Goal: Task Accomplishment & Management: Complete application form

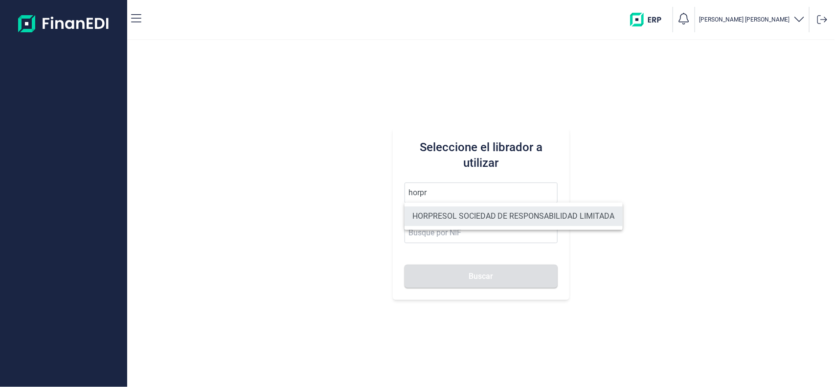
click at [470, 211] on li "HORPRESOL SOCIEDAD DE RESPONSABILIDAD LIMITADA" at bounding box center [514, 217] width 218 height 20
type input "HORPRESOL SOCIEDAD DE RESPONSABILIDAD LIMITADA"
type input "B04685541"
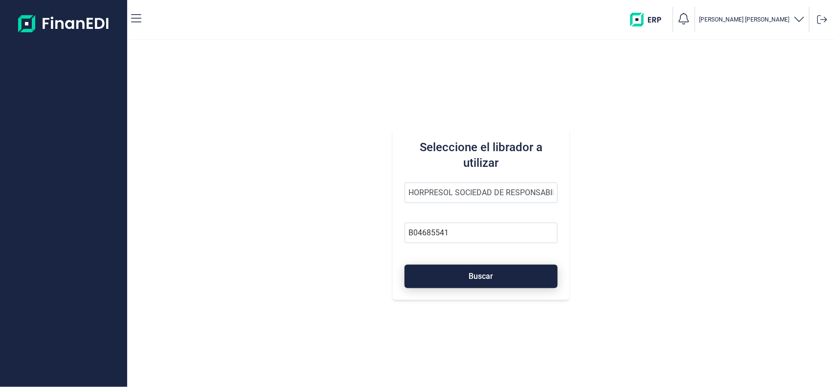
click at [466, 273] on button "Buscar" at bounding box center [482, 276] width 154 height 23
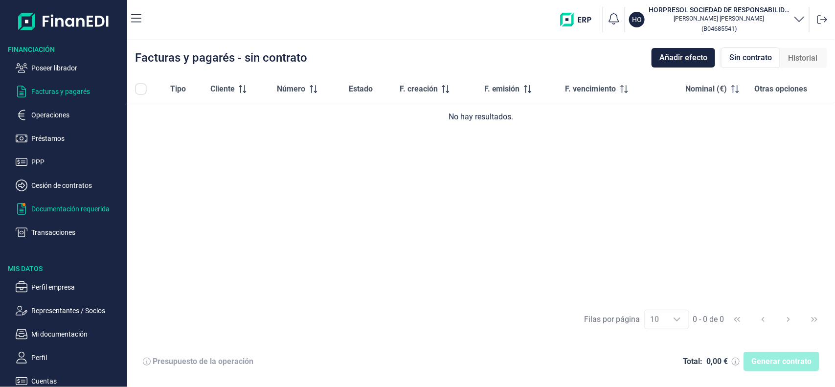
click at [60, 209] on p "Documentación requerida" at bounding box center [77, 209] width 92 height 12
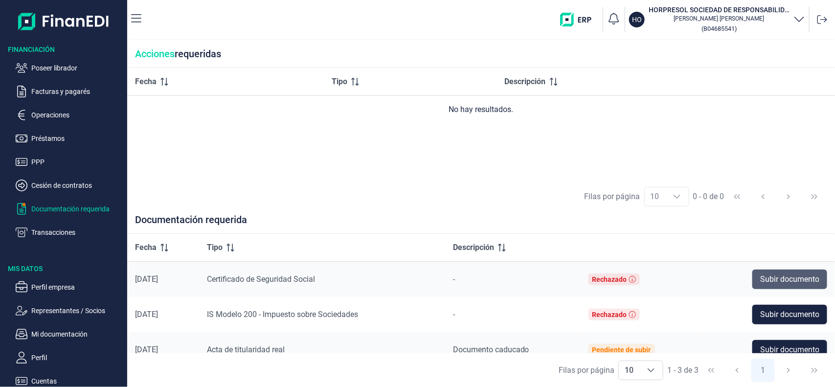
click at [757, 287] on button "Subir documento" at bounding box center [790, 280] width 75 height 20
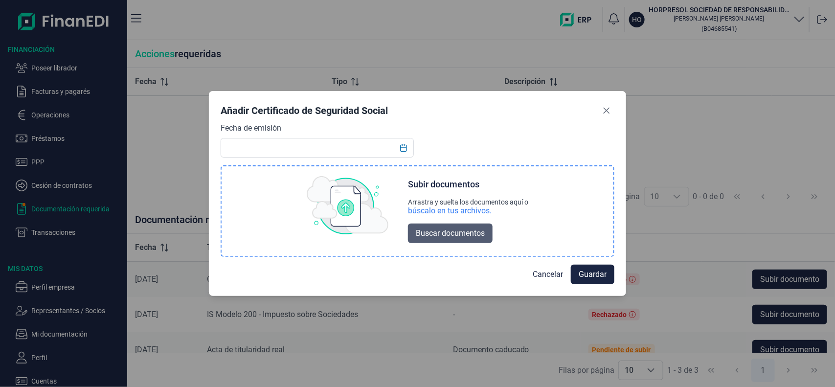
click at [433, 240] on button "Buscar documentos" at bounding box center [450, 234] width 85 height 20
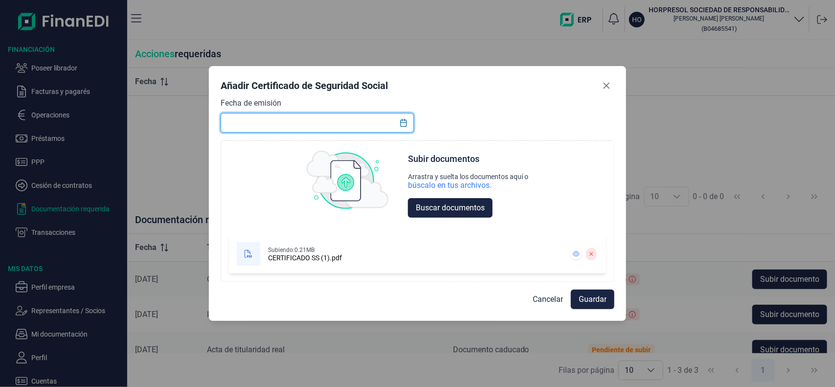
click at [320, 121] on input "text" at bounding box center [317, 123] width 193 height 20
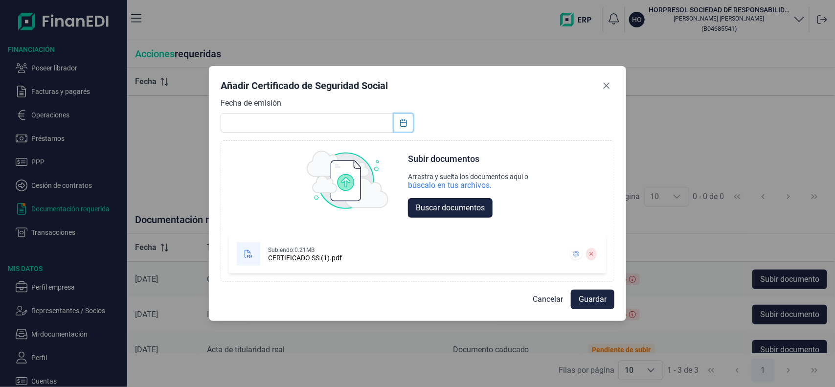
click at [405, 119] on icon "Choose Date" at bounding box center [403, 123] width 6 height 8
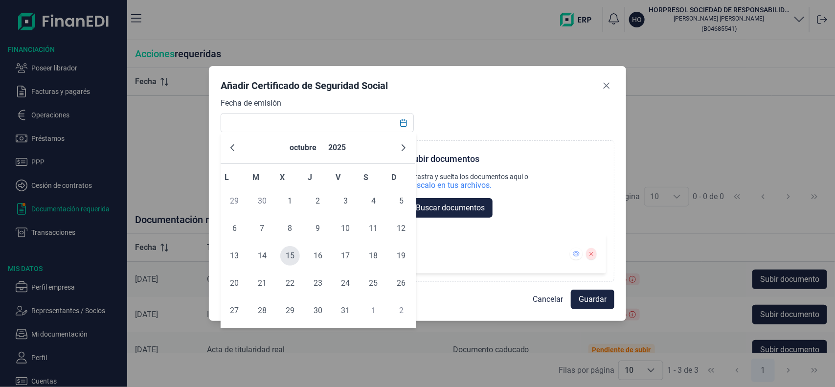
click at [283, 255] on span "15" at bounding box center [290, 256] width 20 height 20
type input "[DATE]"
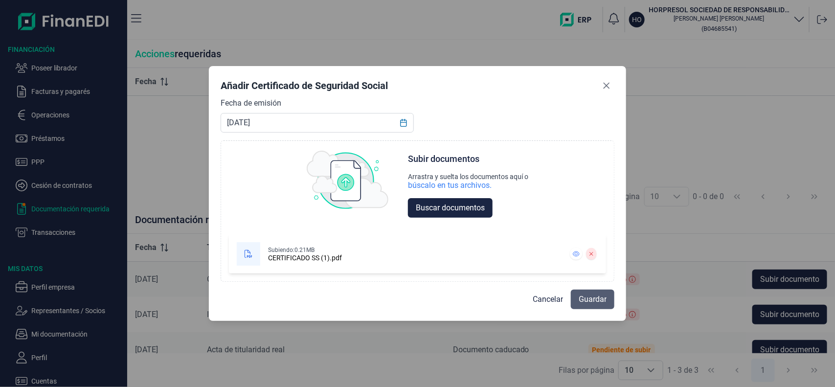
click at [580, 294] on span "Guardar" at bounding box center [593, 300] width 28 height 12
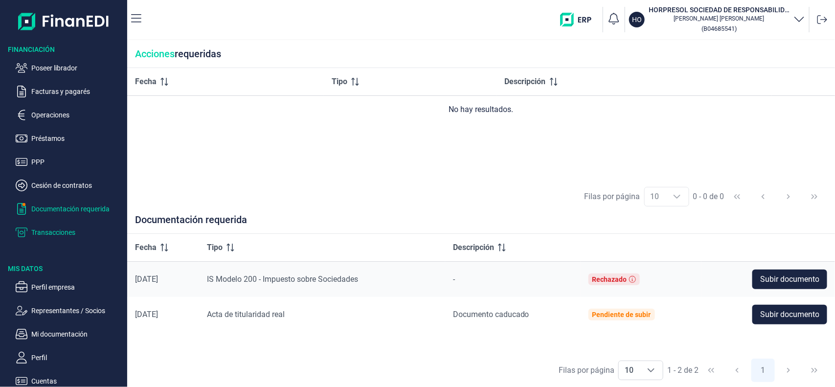
click at [67, 231] on p "Transacciones" at bounding box center [77, 233] width 92 height 12
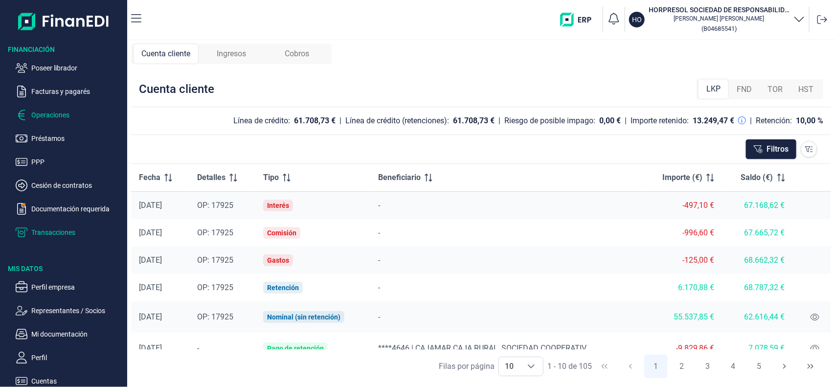
click at [62, 112] on p "Operaciones" at bounding box center [77, 115] width 92 height 12
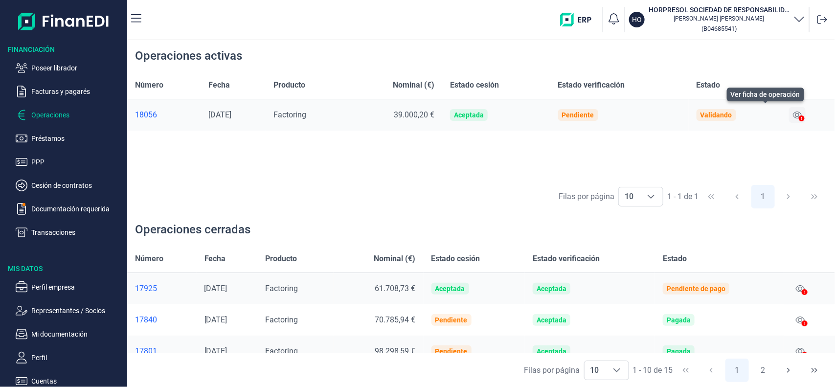
click at [799, 118] on icon at bounding box center [797, 115] width 9 height 8
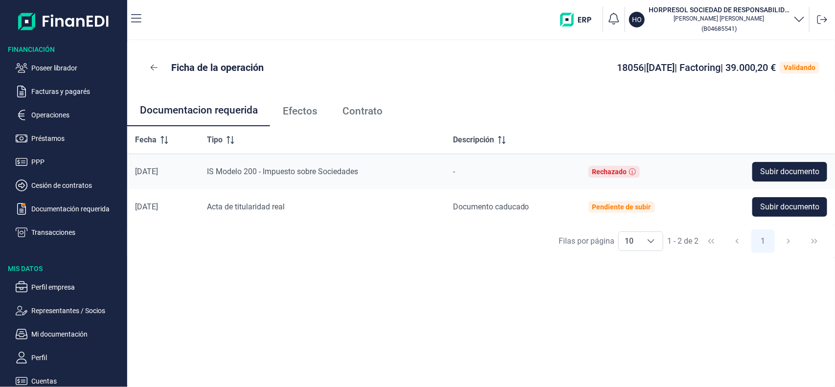
click at [366, 113] on span "Contrato" at bounding box center [363, 111] width 40 height 10
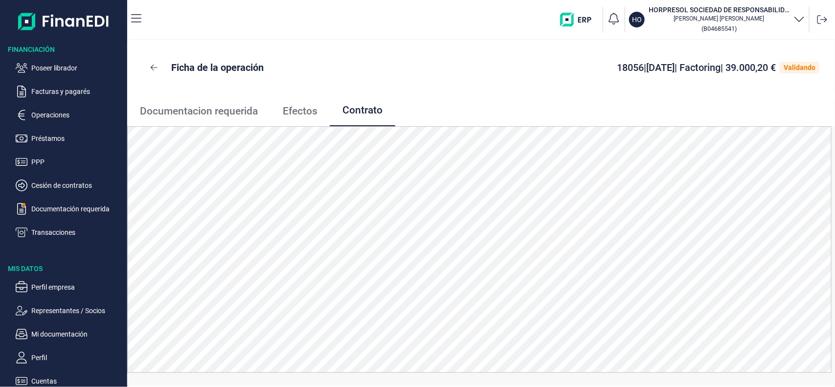
scroll to position [0, 0]
